Goal: Task Accomplishment & Management: Use online tool/utility

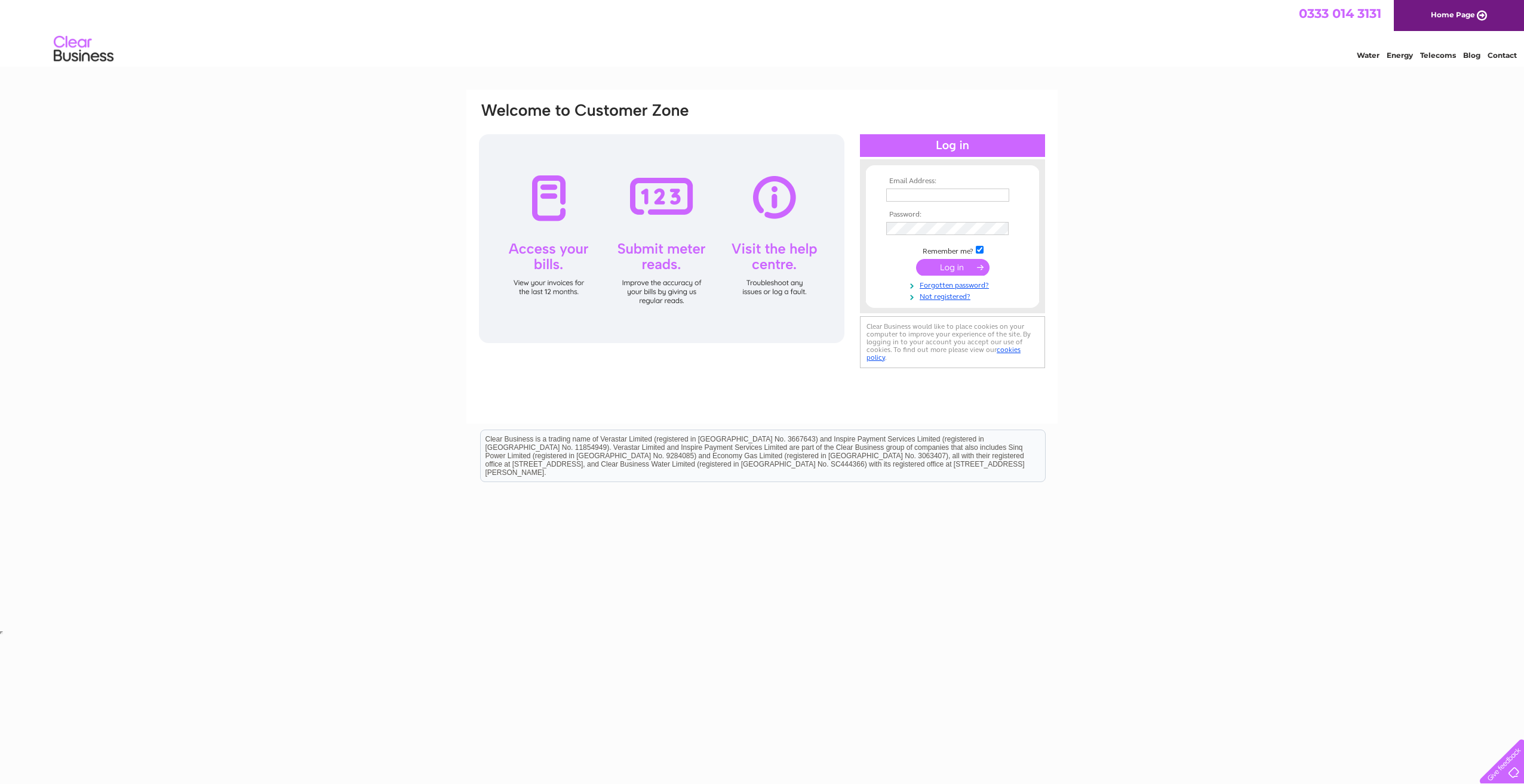
type input "accounts@thermic-edge.com"
click at [964, 268] on input "submit" at bounding box center [952, 268] width 73 height 17
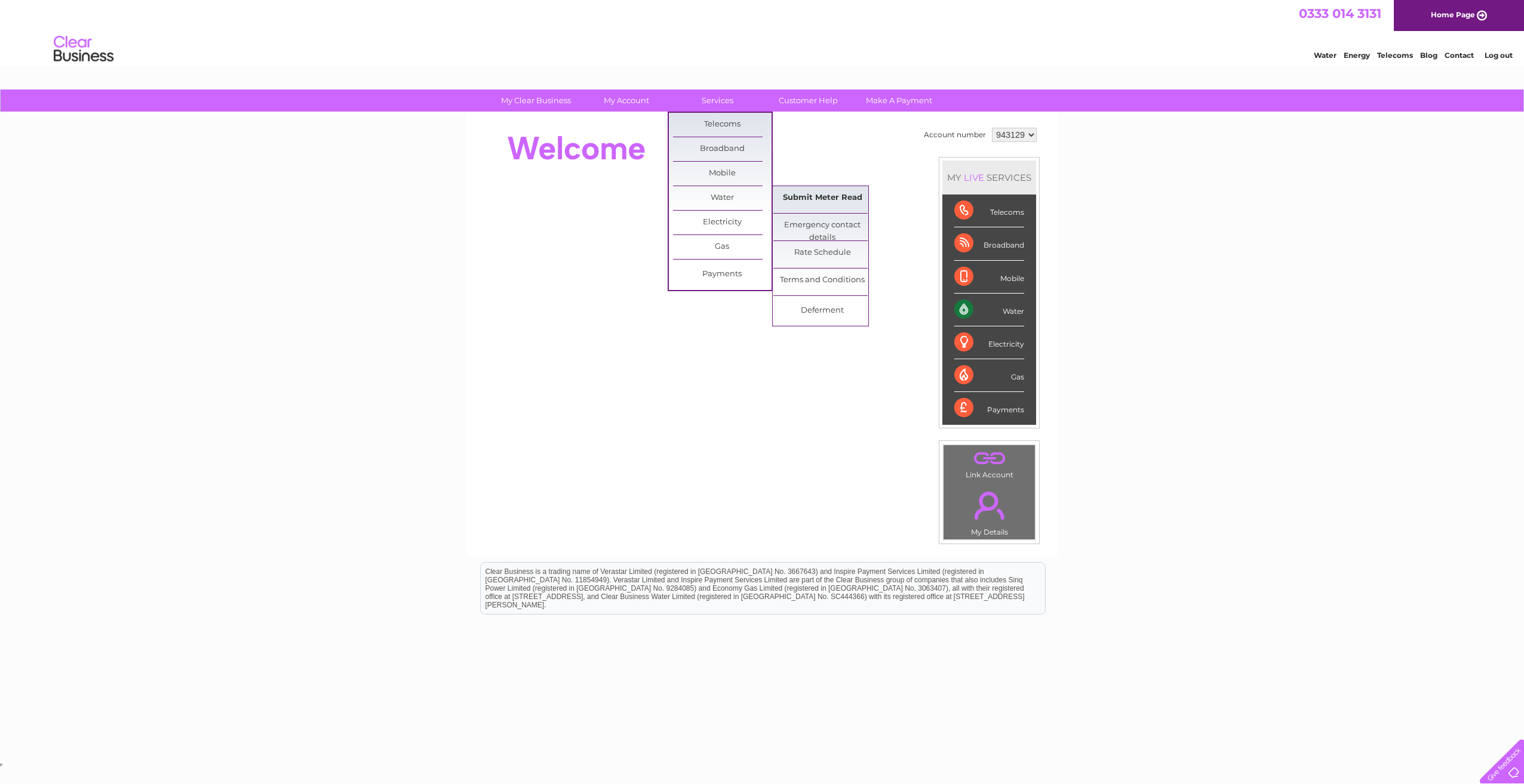
click at [805, 198] on link "Submit Meter Read" at bounding box center [822, 198] width 98 height 24
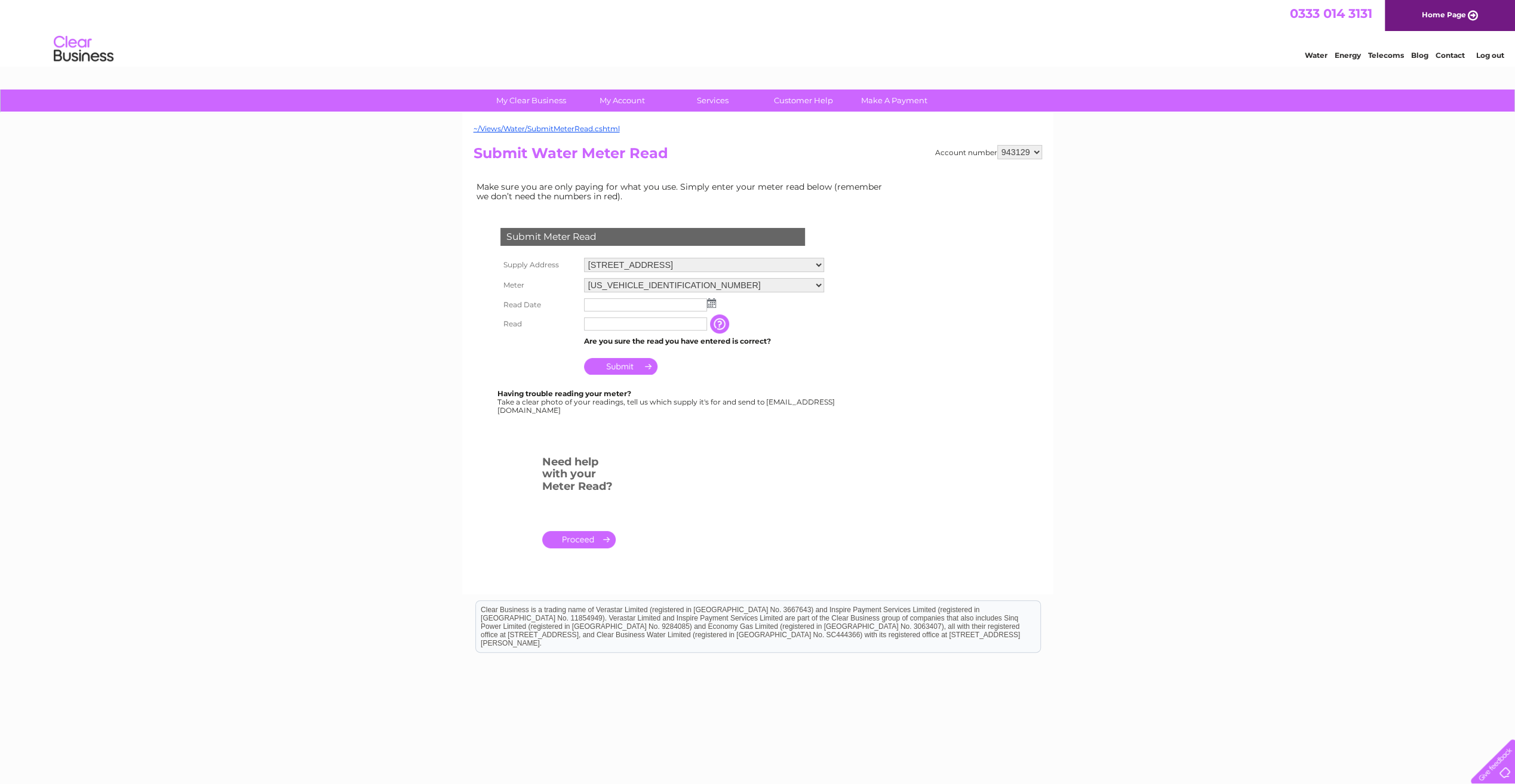
click at [641, 264] on select "[STREET_ADDRESS][GEOGRAPHIC_DATA][STREET_ADDRESS]" at bounding box center [704, 264] width 240 height 14
select select "551910"
click at [584, 258] on select "[STREET_ADDRESS][GEOGRAPHIC_DATA][STREET_ADDRESS]" at bounding box center [704, 265] width 240 height 16
click at [708, 303] on img at bounding box center [712, 303] width 9 height 9
click at [638, 393] on link "23" at bounding box center [632, 395] width 17 height 12
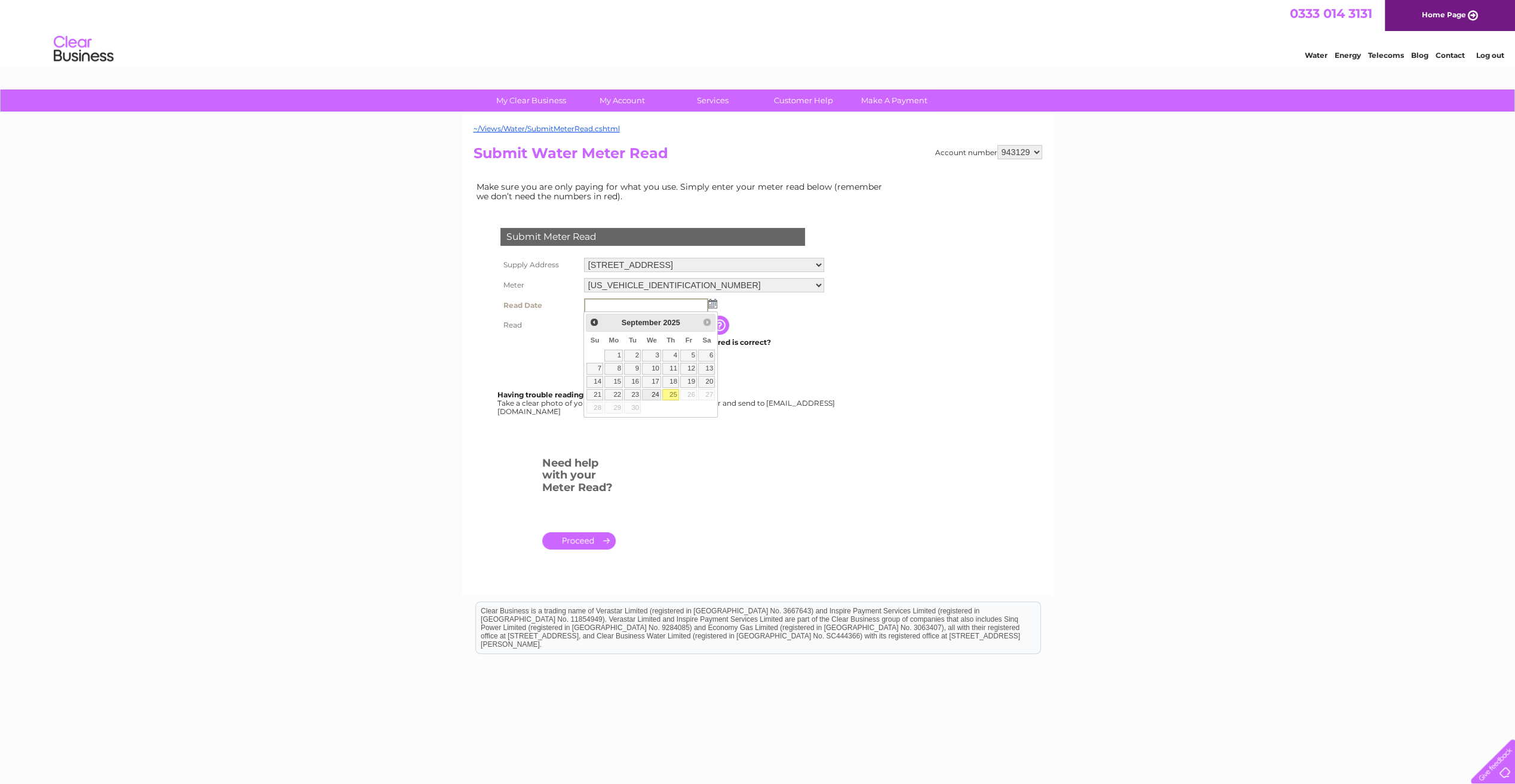
type input "2025/09/23"
click at [611, 328] on input "text" at bounding box center [645, 324] width 123 height 13
type input "431"
click at [589, 368] on input "Submit" at bounding box center [620, 368] width 73 height 17
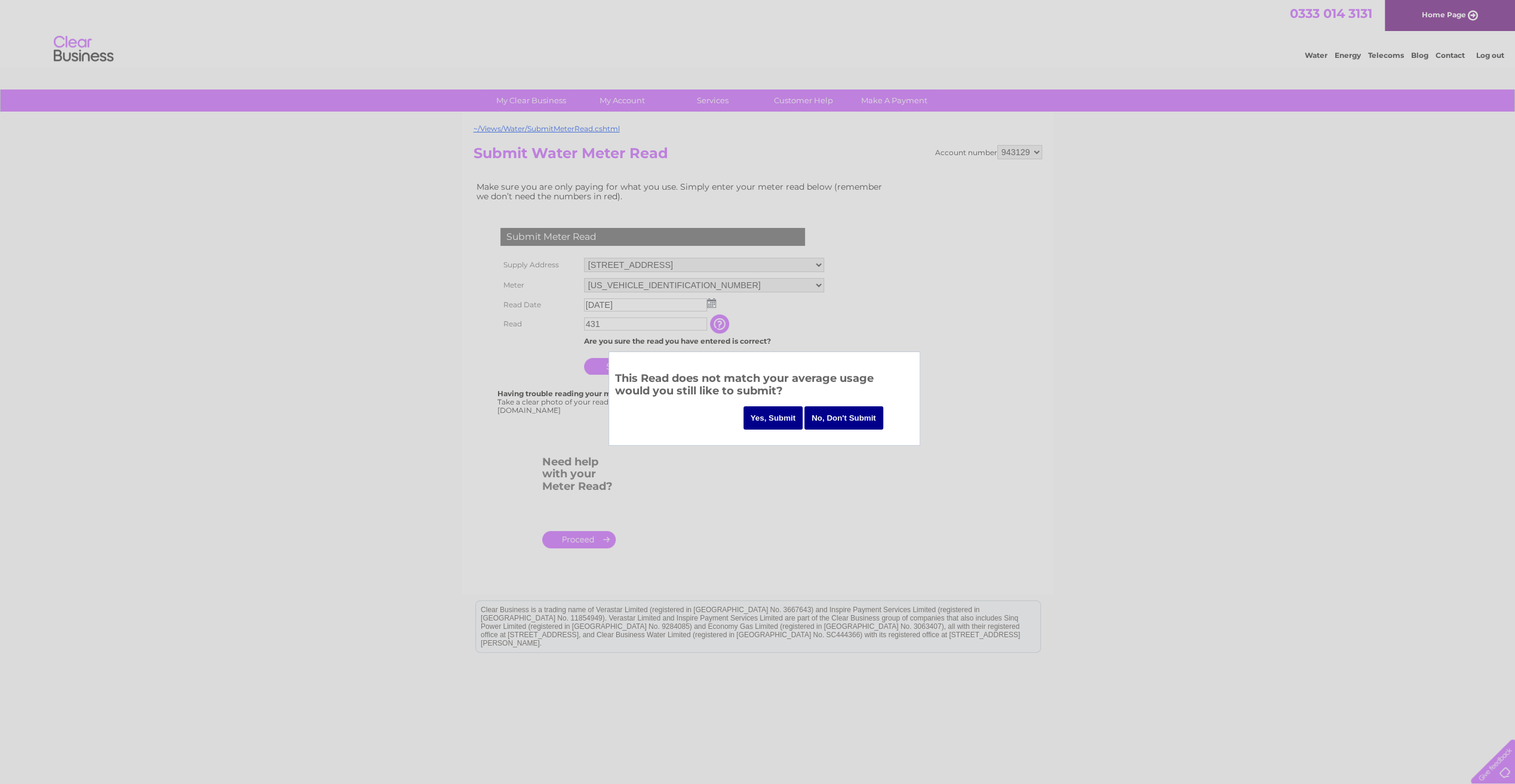
click at [790, 423] on input "Yes, Submit" at bounding box center [773, 418] width 59 height 23
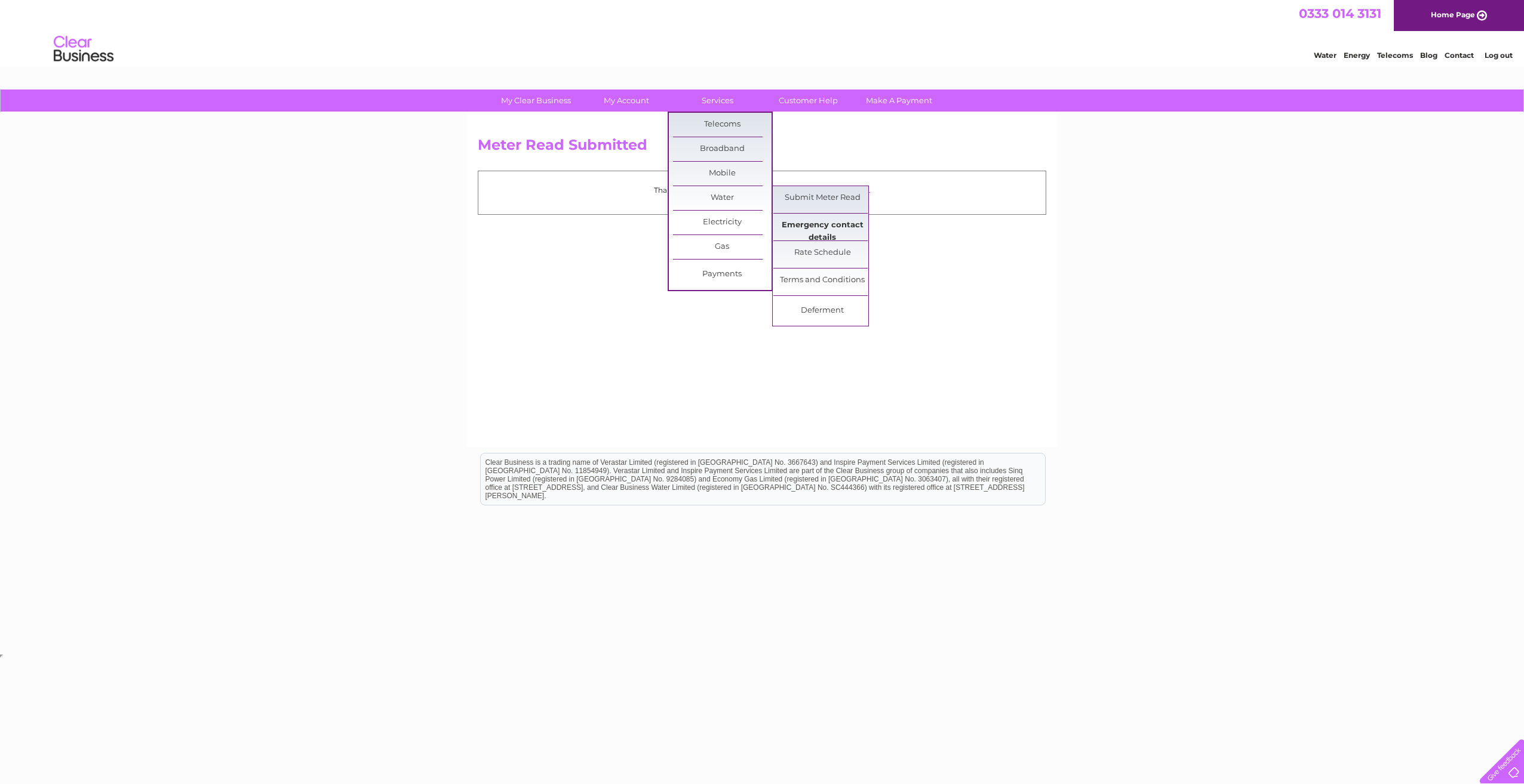
drag, startPoint x: 848, startPoint y: 199, endPoint x: 849, endPoint y: 215, distance: 16.0
click at [848, 199] on link "Submit Meter Read" at bounding box center [822, 198] width 98 height 24
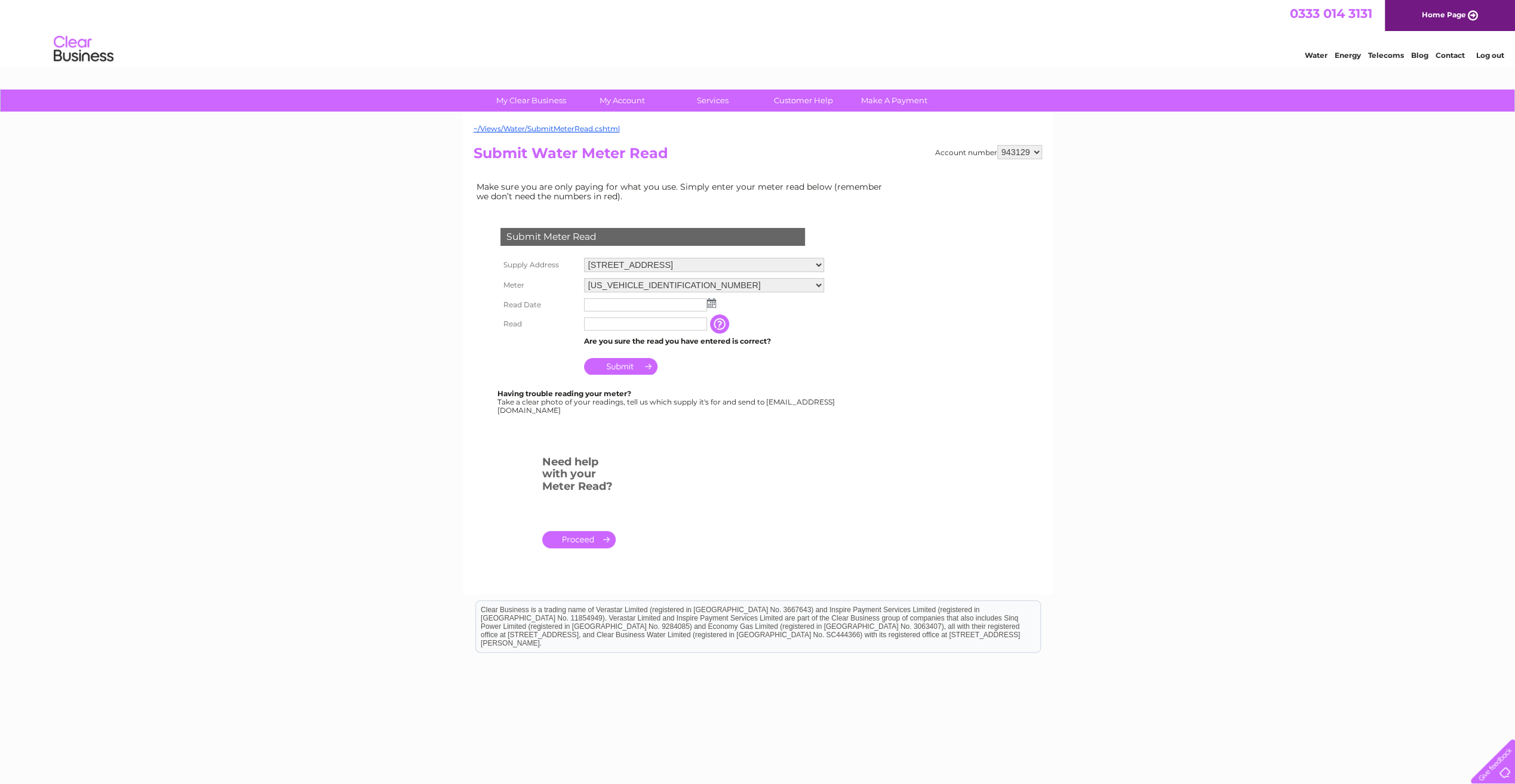
click at [732, 259] on select "Unit 4, Crathie Court, Castlehill Industrial Estate, Carluke, Lanarkshire, ML8 …" at bounding box center [704, 264] width 240 height 14
select select "551916"
click at [584, 258] on select "Unit 4, Crathie Court, Castlehill Industrial Estate, Carluke, Lanarkshire, ML8 …" at bounding box center [704, 265] width 240 height 16
click at [711, 306] on img at bounding box center [712, 303] width 9 height 9
click at [639, 390] on link "23" at bounding box center [632, 395] width 17 height 12
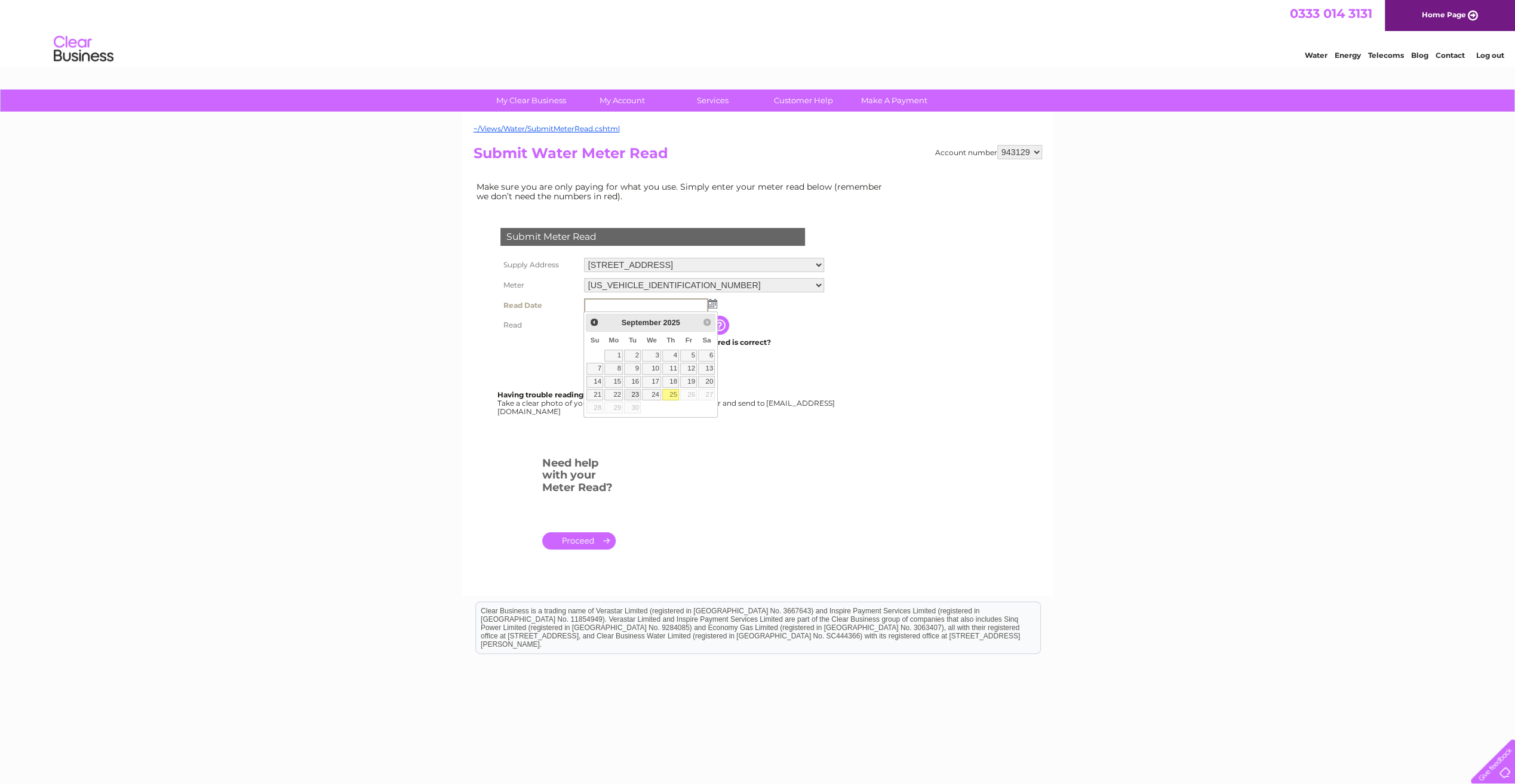
type input "2025/09/23"
click at [630, 331] on td at bounding box center [645, 323] width 129 height 19
click at [632, 322] on input "text" at bounding box center [646, 324] width 124 height 14
type input "1254"
click at [621, 360] on input "Submit" at bounding box center [620, 366] width 73 height 17
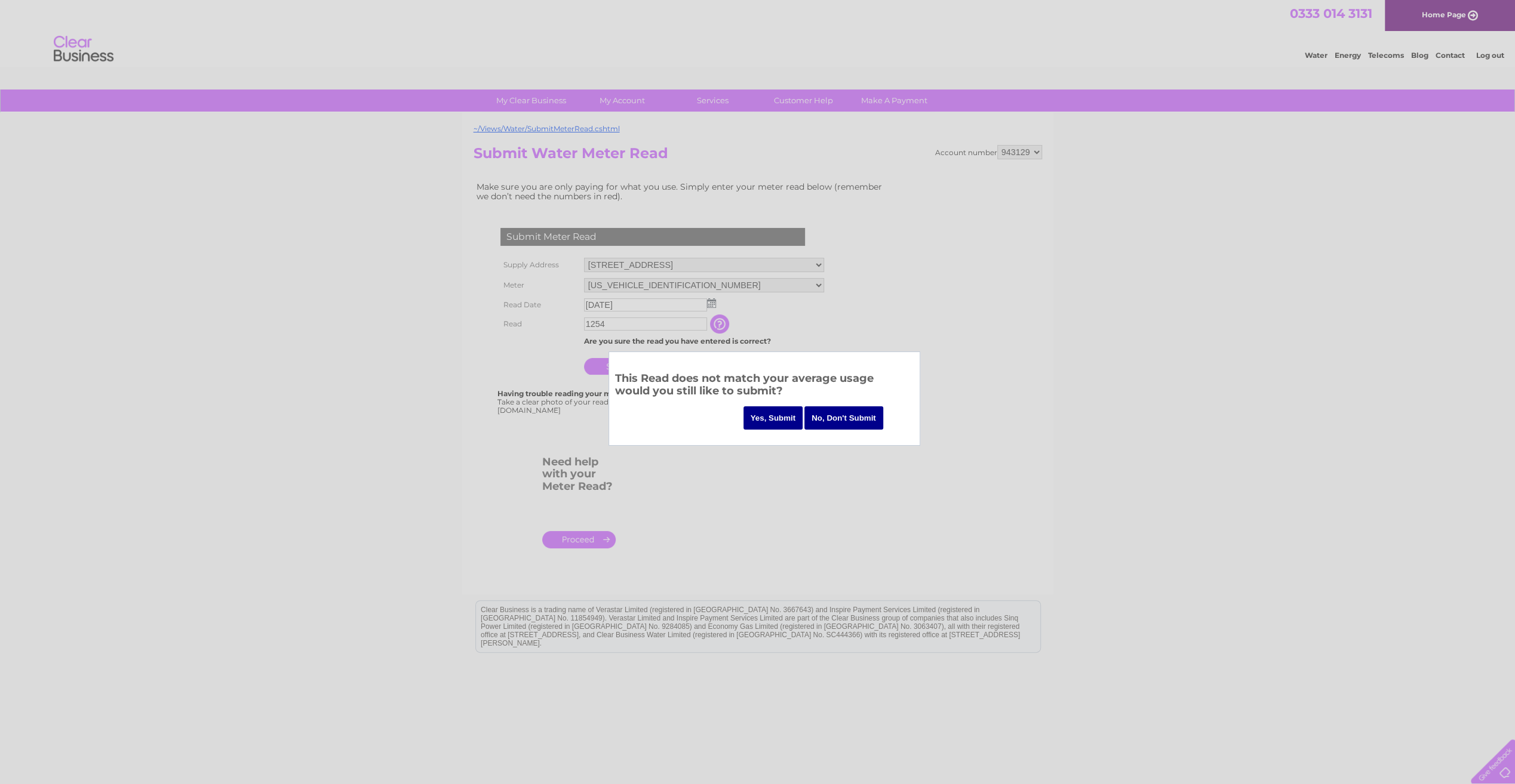
click at [759, 417] on input "Yes, Submit" at bounding box center [773, 418] width 59 height 23
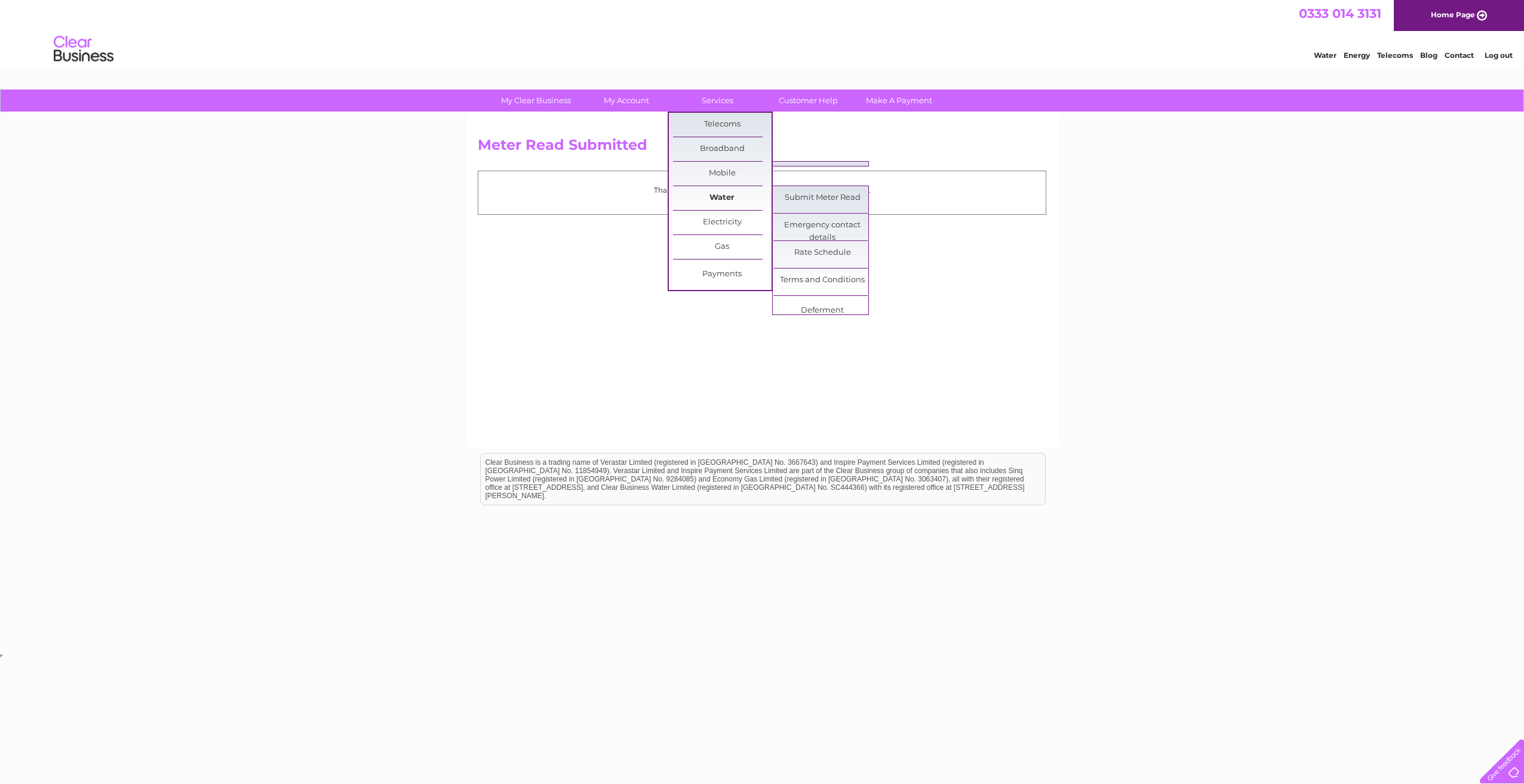
click at [735, 194] on link "Water" at bounding box center [722, 198] width 98 height 24
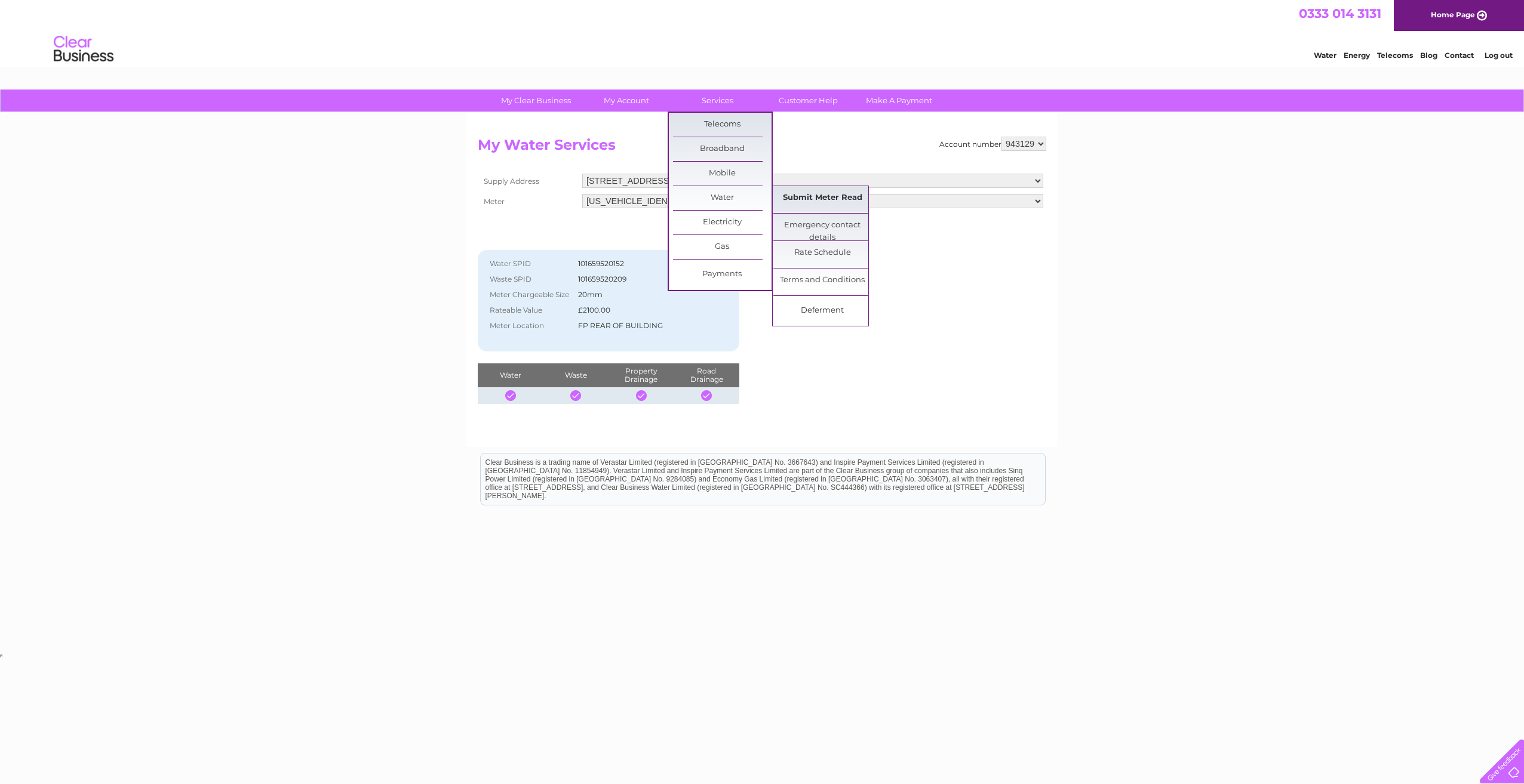
click at [809, 199] on link "Submit Meter Read" at bounding box center [822, 198] width 98 height 24
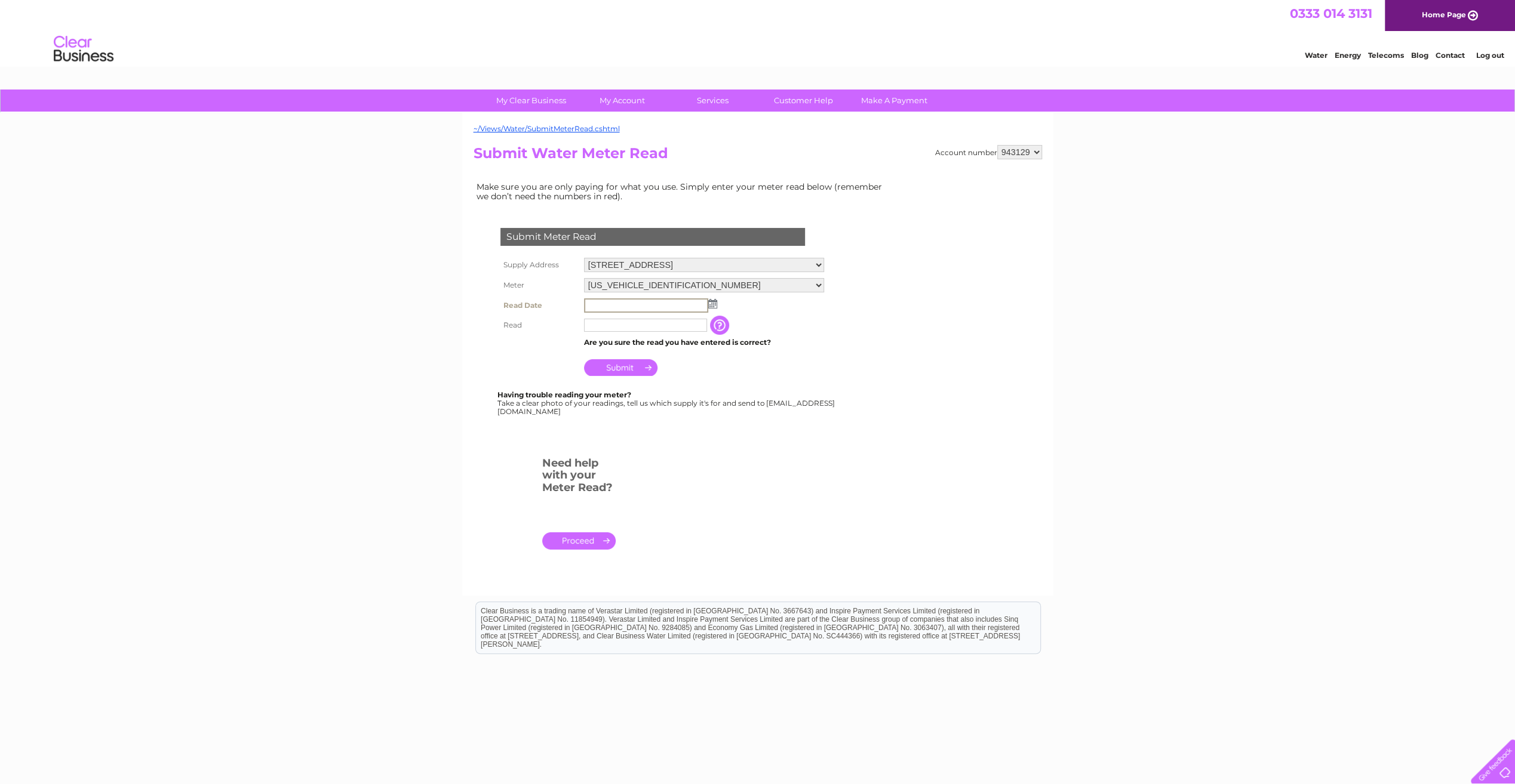
click at [624, 306] on input "text" at bounding box center [646, 305] width 124 height 14
click at [620, 308] on input "text" at bounding box center [646, 305] width 124 height 14
click at [711, 299] on img at bounding box center [713, 304] width 9 height 9
click at [634, 394] on link "23" at bounding box center [632, 395] width 17 height 12
type input "[DATE]"
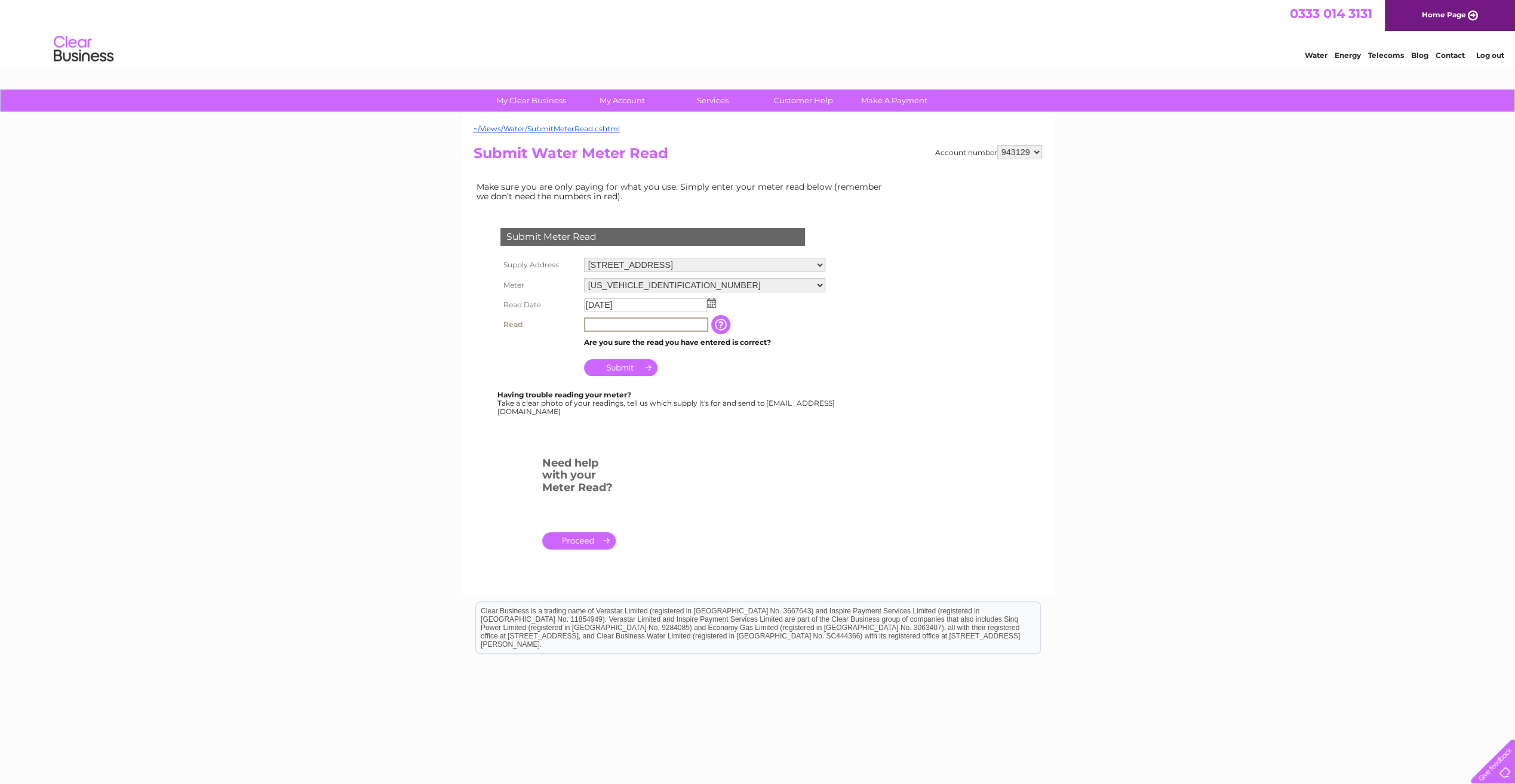
click at [605, 325] on input "text" at bounding box center [646, 324] width 124 height 14
type input "11984"
click at [600, 376] on td "Submit" at bounding box center [705, 364] width 248 height 29
click at [597, 368] on input "Submit" at bounding box center [620, 366] width 73 height 17
